Goal: Find specific page/section: Find specific page/section

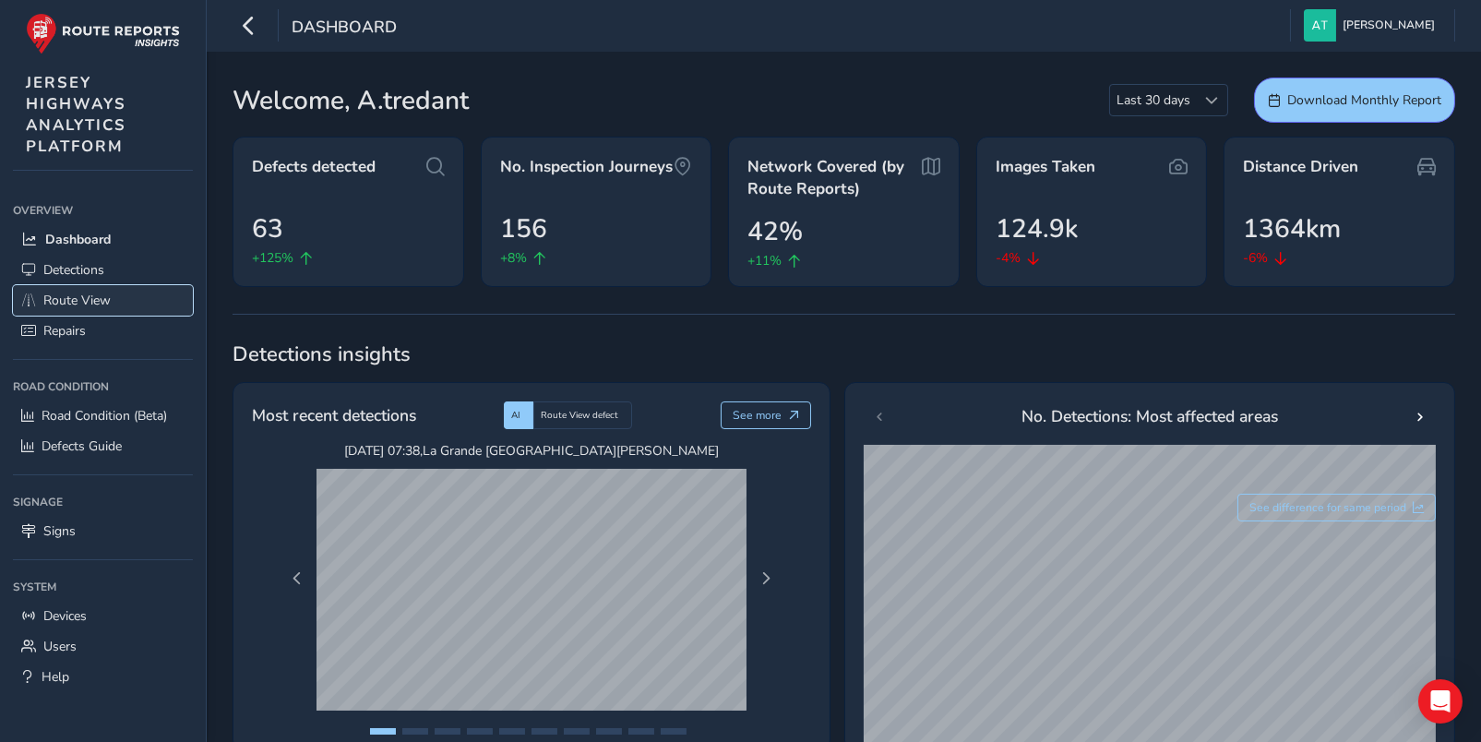
click at [66, 297] on span "Route View" at bounding box center [76, 301] width 67 height 18
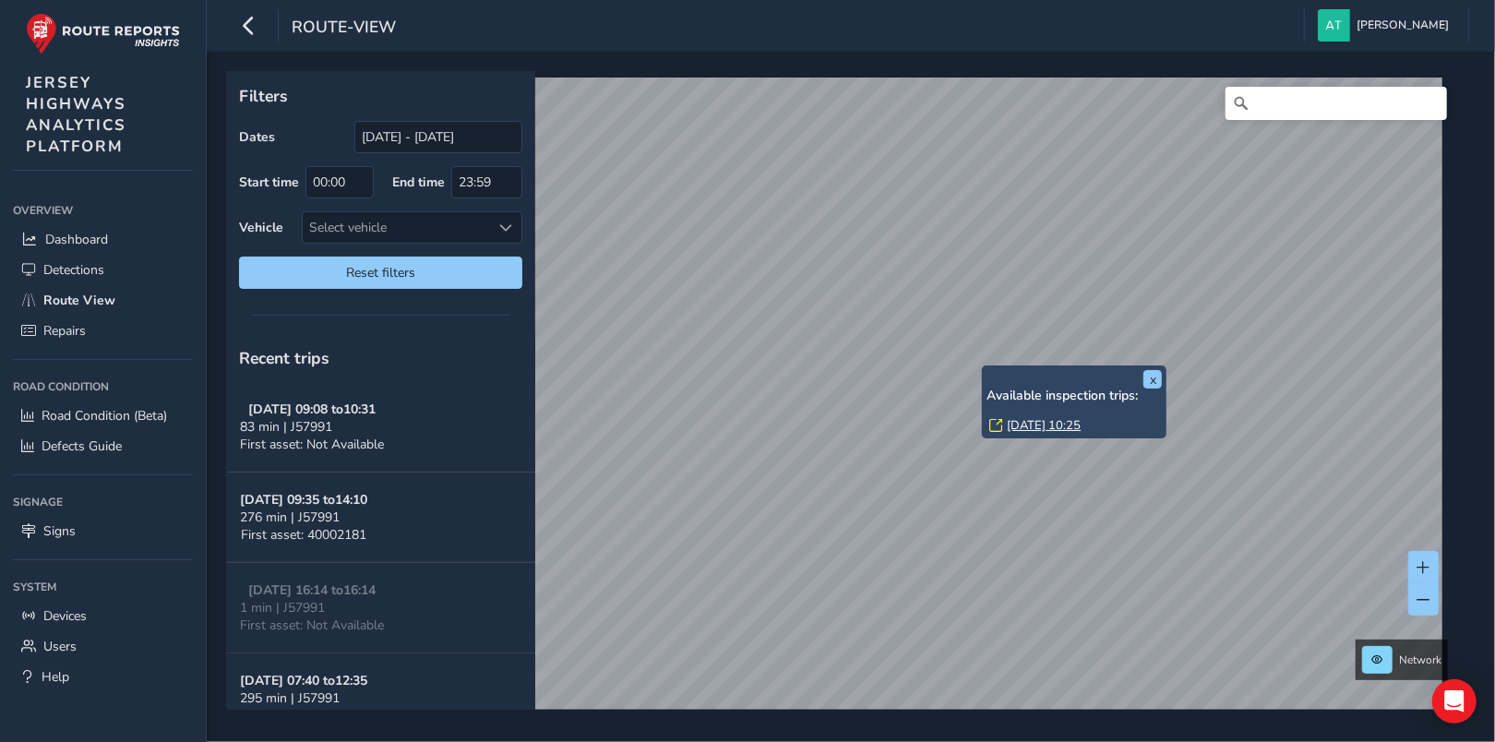
click at [1040, 424] on link "[DATE] 10:25" at bounding box center [1044, 425] width 74 height 17
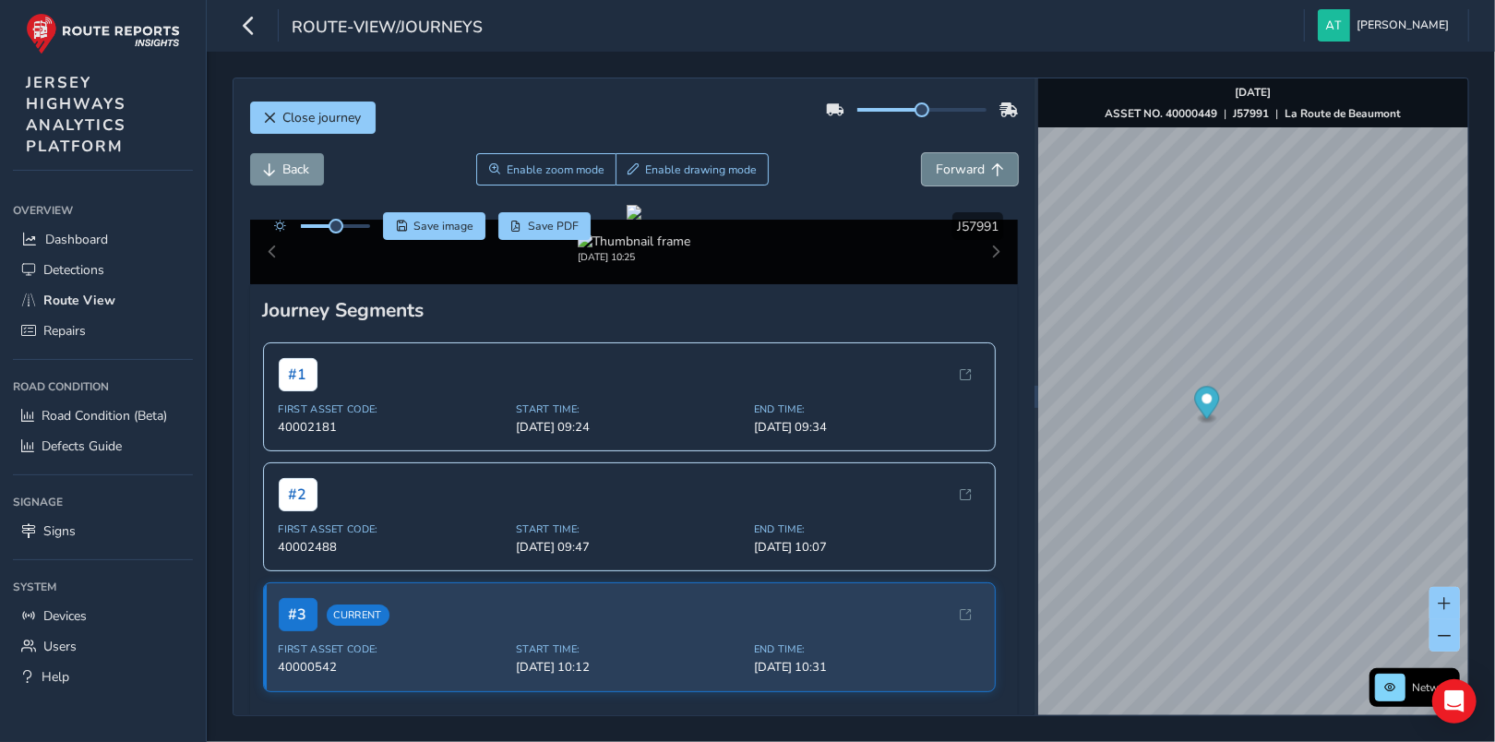
click at [949, 167] on span "Forward" at bounding box center [960, 170] width 49 height 18
